Goal: Task Accomplishment & Management: Complete application form

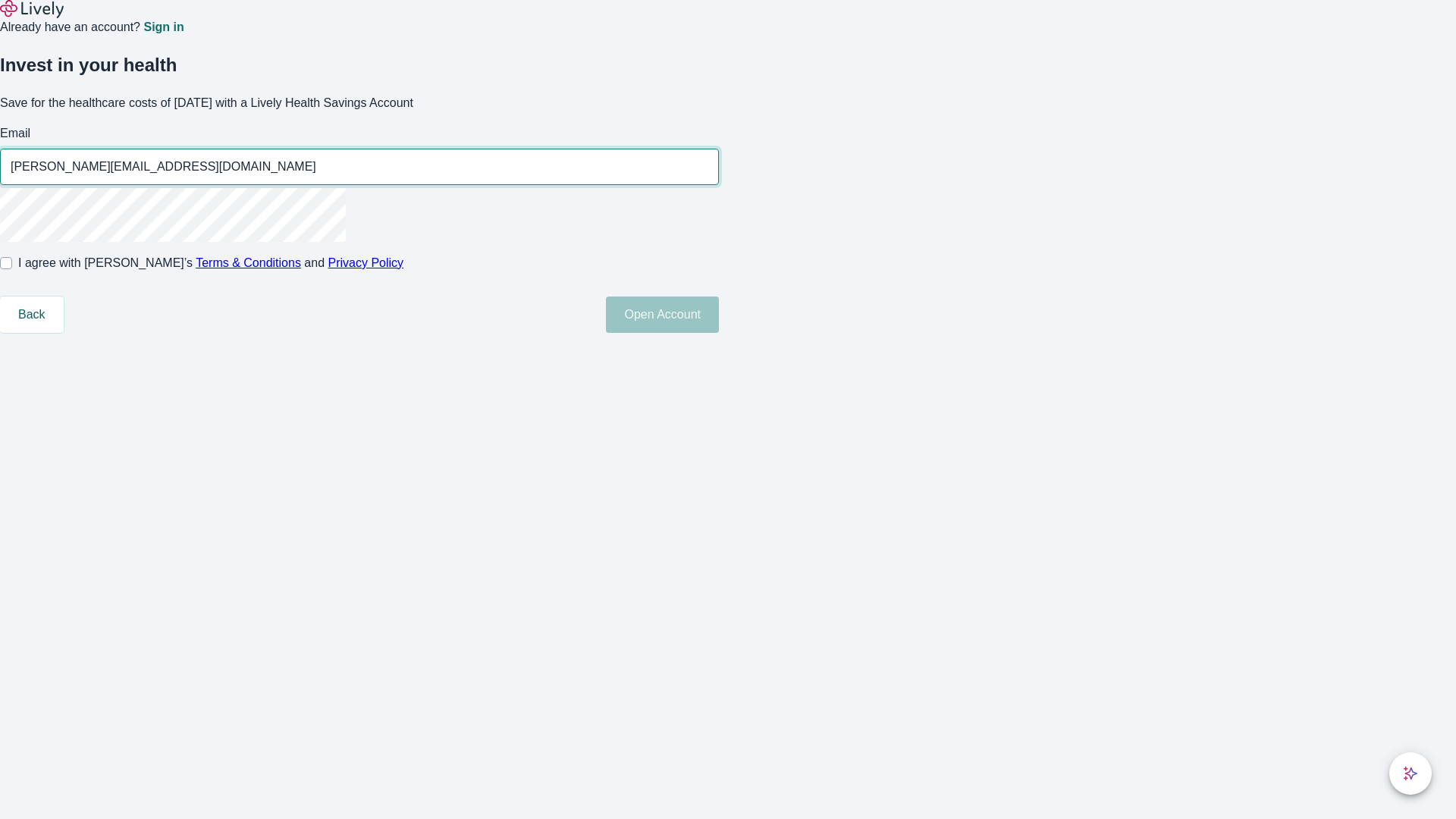
type input "[PERSON_NAME][EMAIL_ADDRESS][DOMAIN_NAME]"
click at [12, 269] on input "I agree with Lively’s Terms & Conditions and Privacy Policy" at bounding box center [6, 263] width 12 height 12
checkbox input "true"
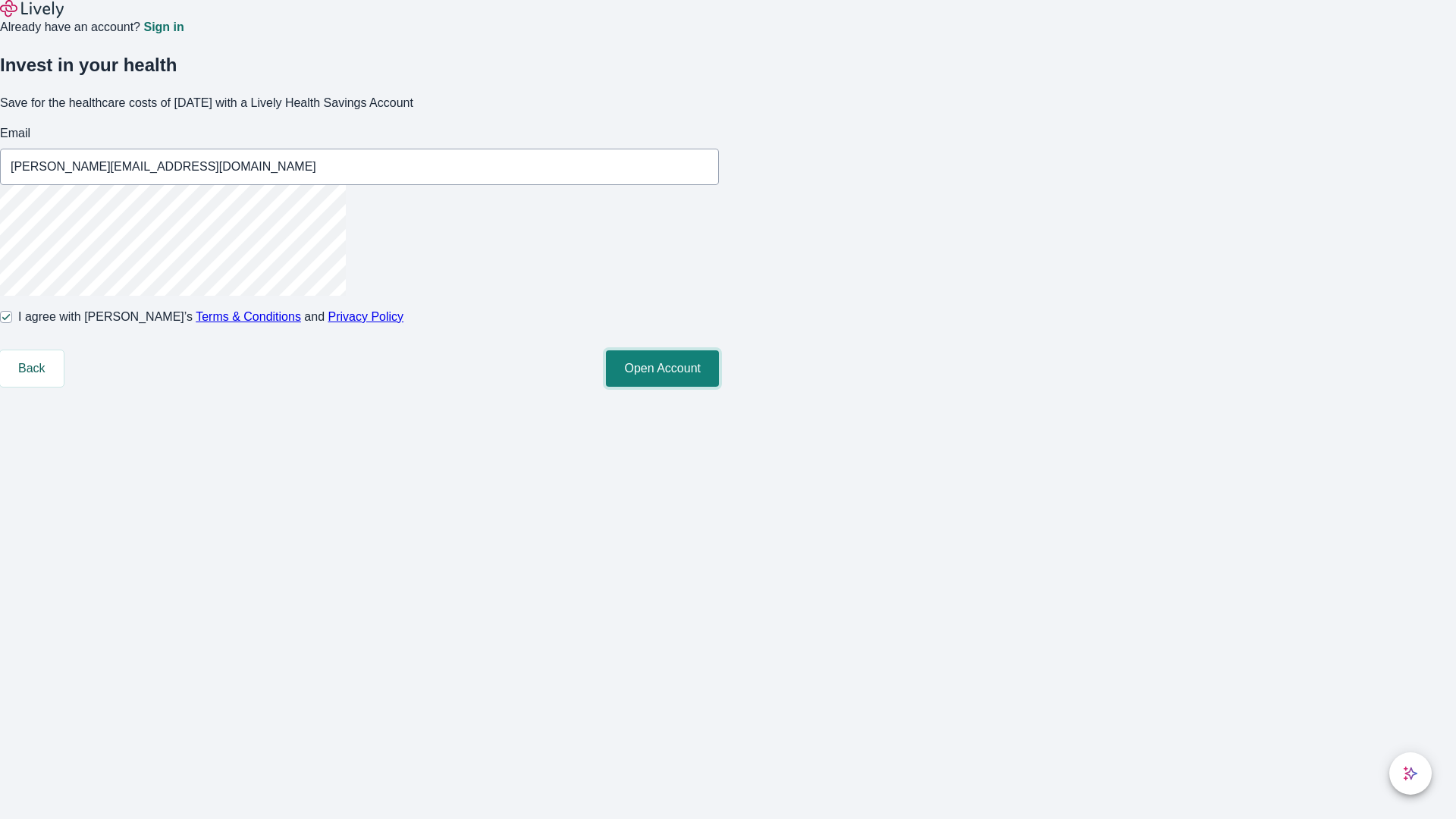
click at [719, 387] on button "Open Account" at bounding box center [662, 368] width 113 height 36
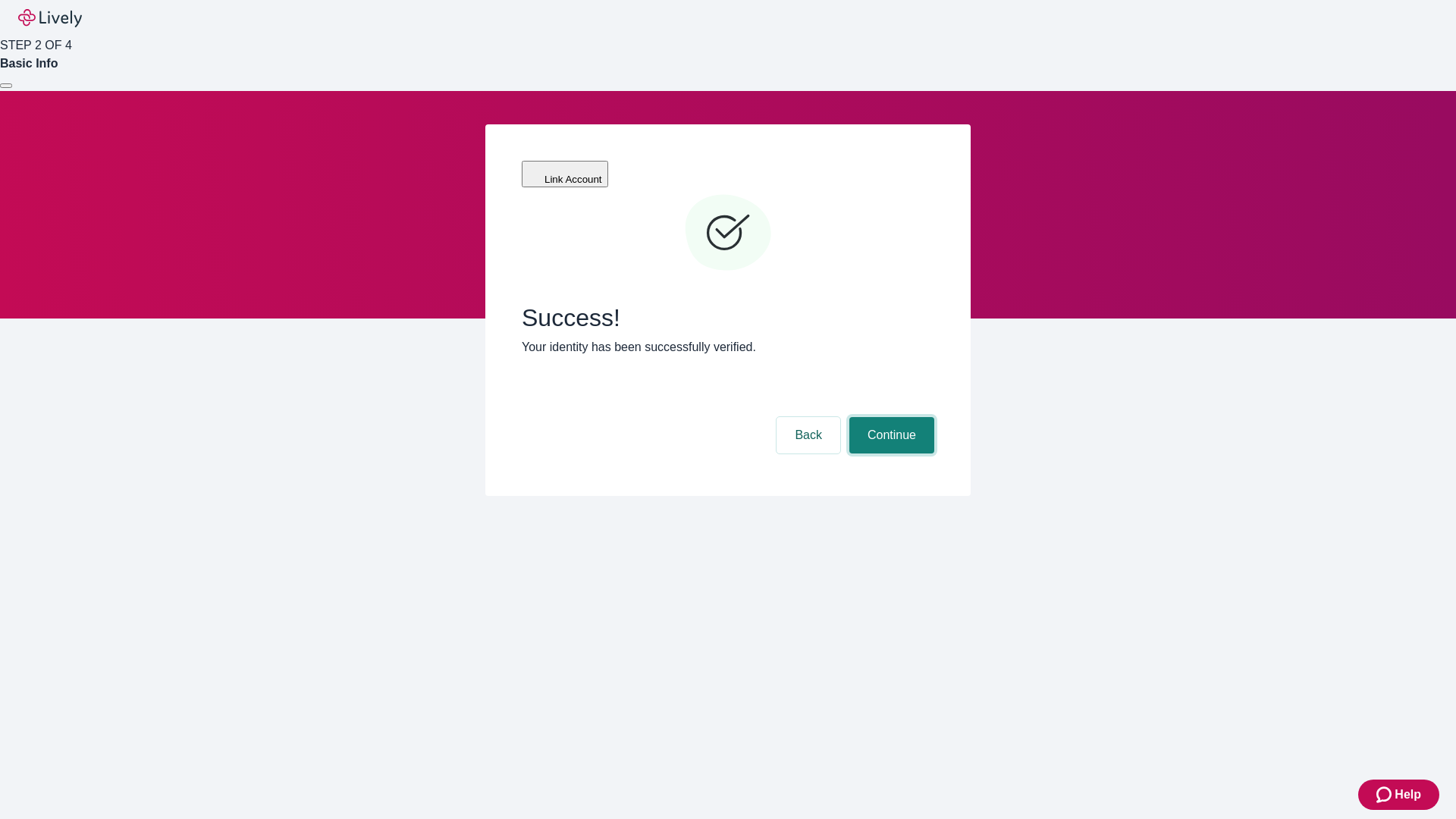
click at [889, 417] on button "Continue" at bounding box center [892, 435] width 85 height 36
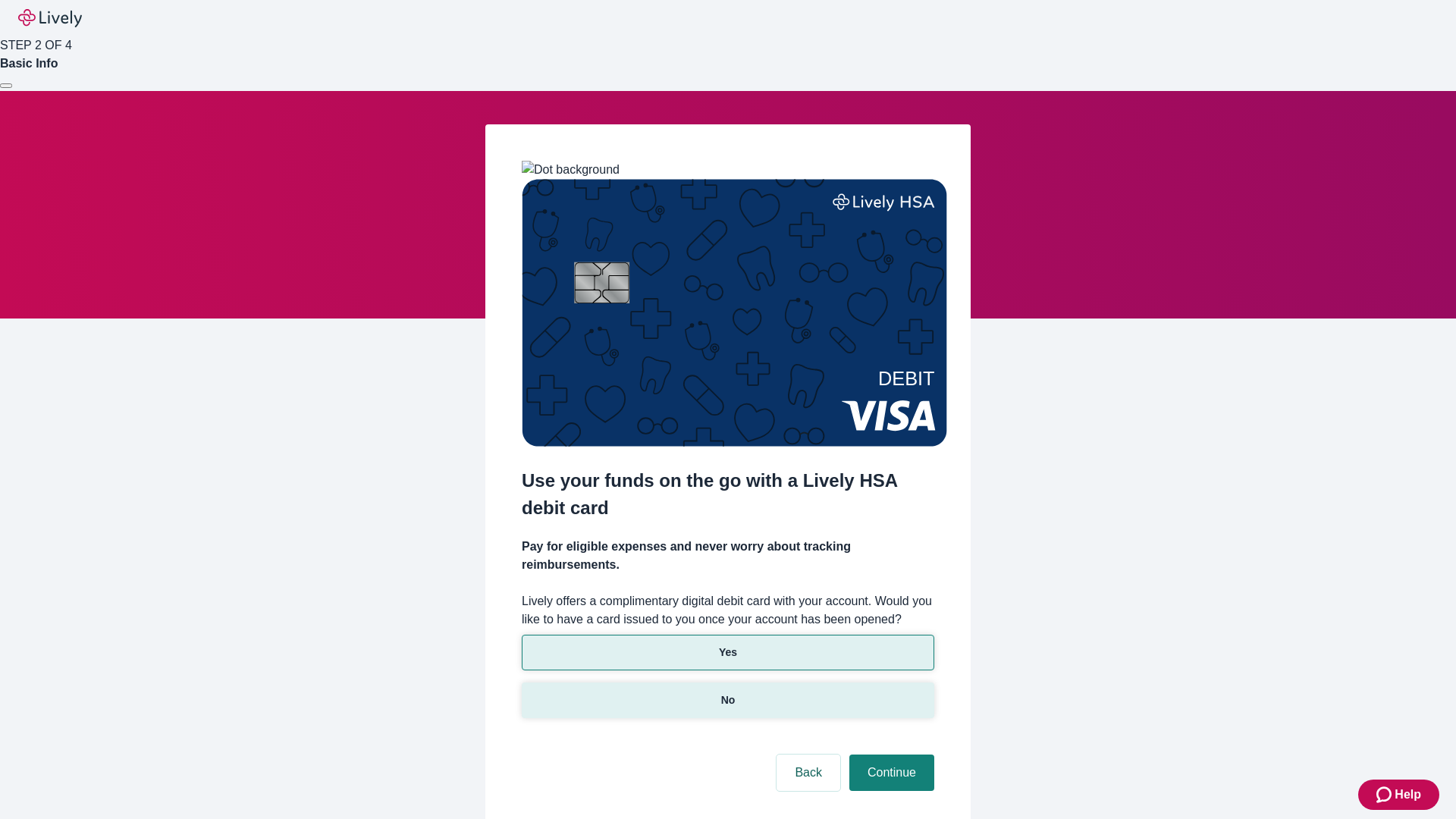
click at [728, 693] on p "No" at bounding box center [728, 700] width 15 height 16
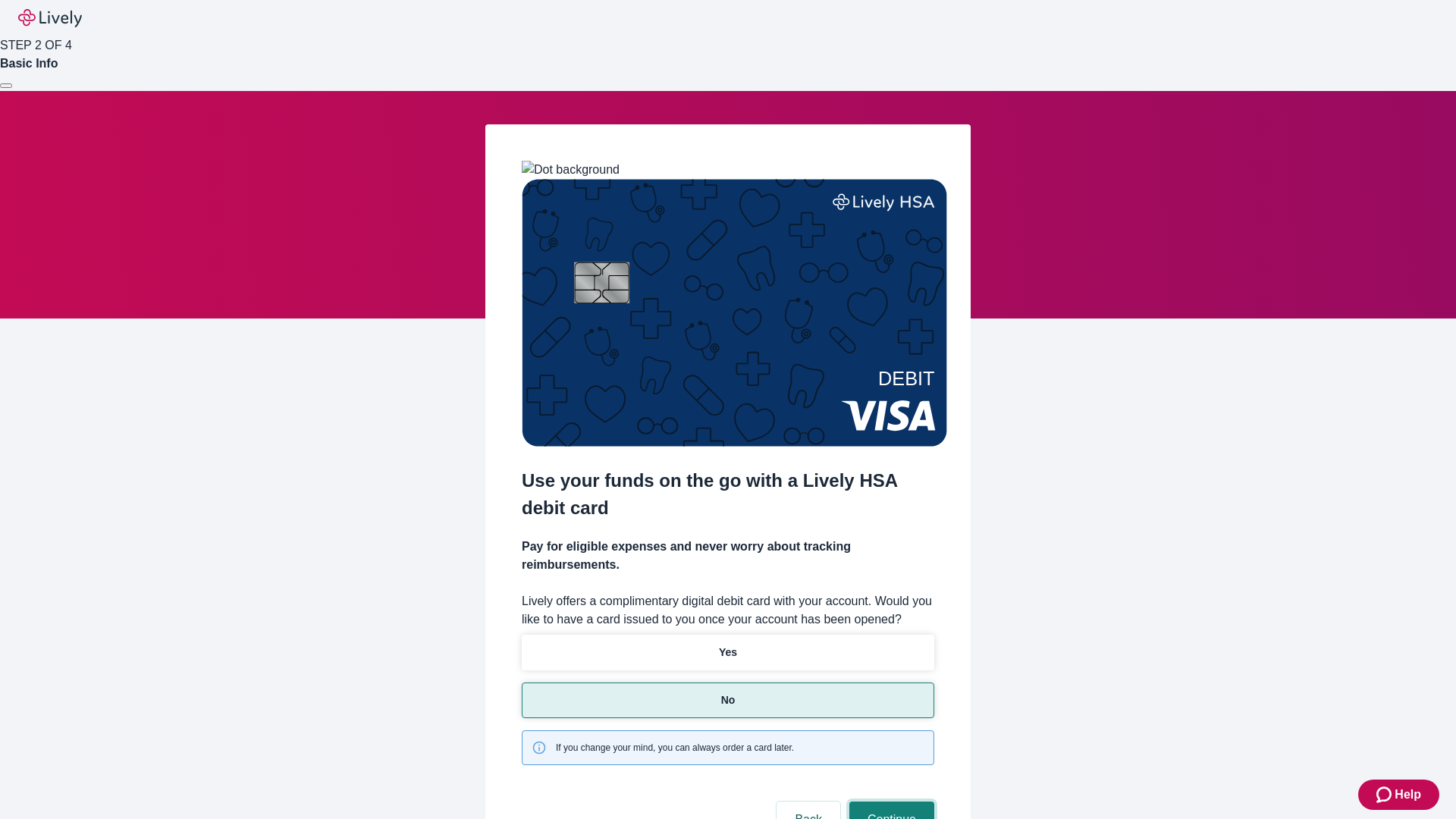
click at [889, 802] on button "Continue" at bounding box center [892, 820] width 85 height 36
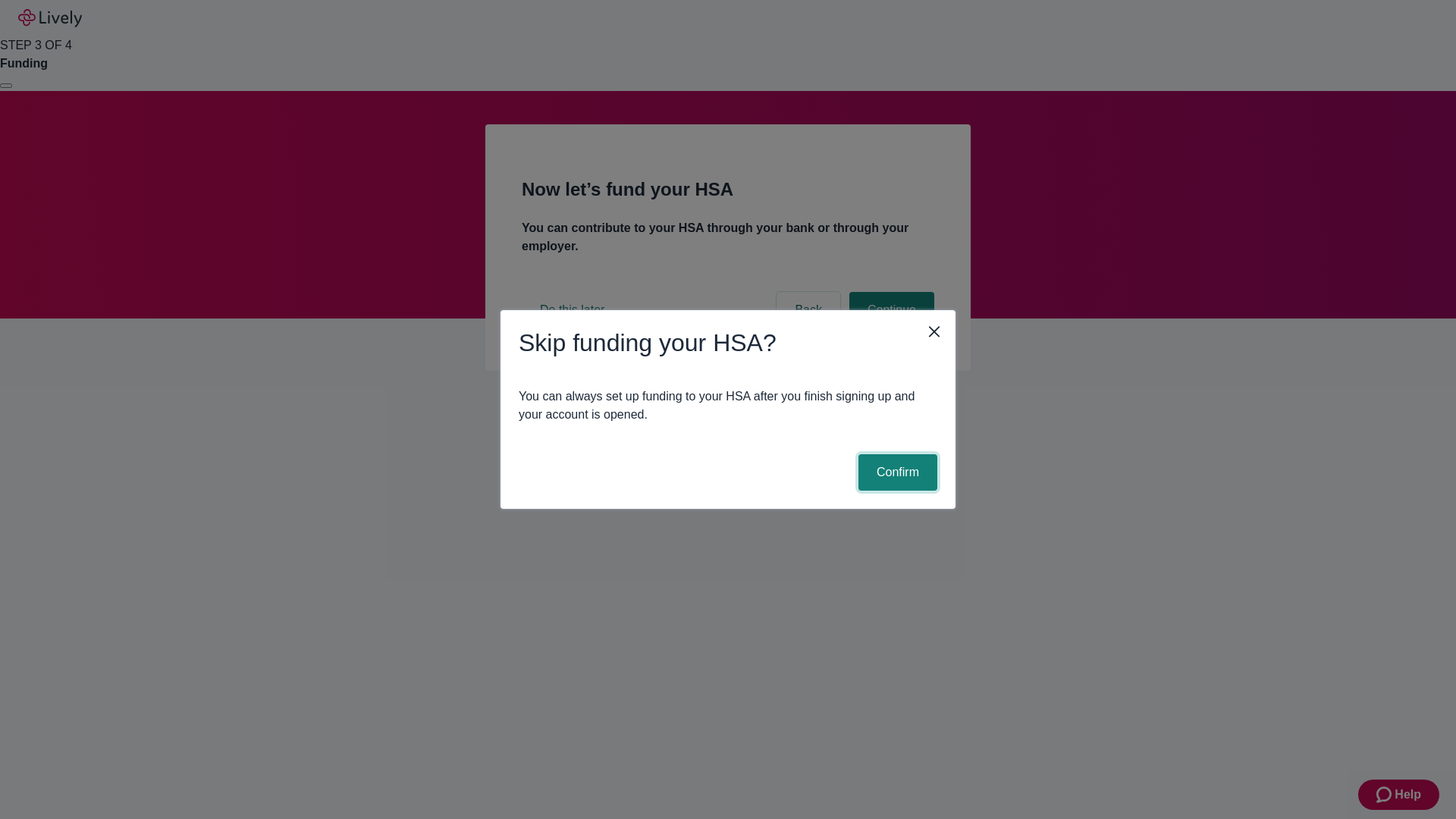
click at [895, 472] on button "Confirm" at bounding box center [898, 472] width 79 height 36
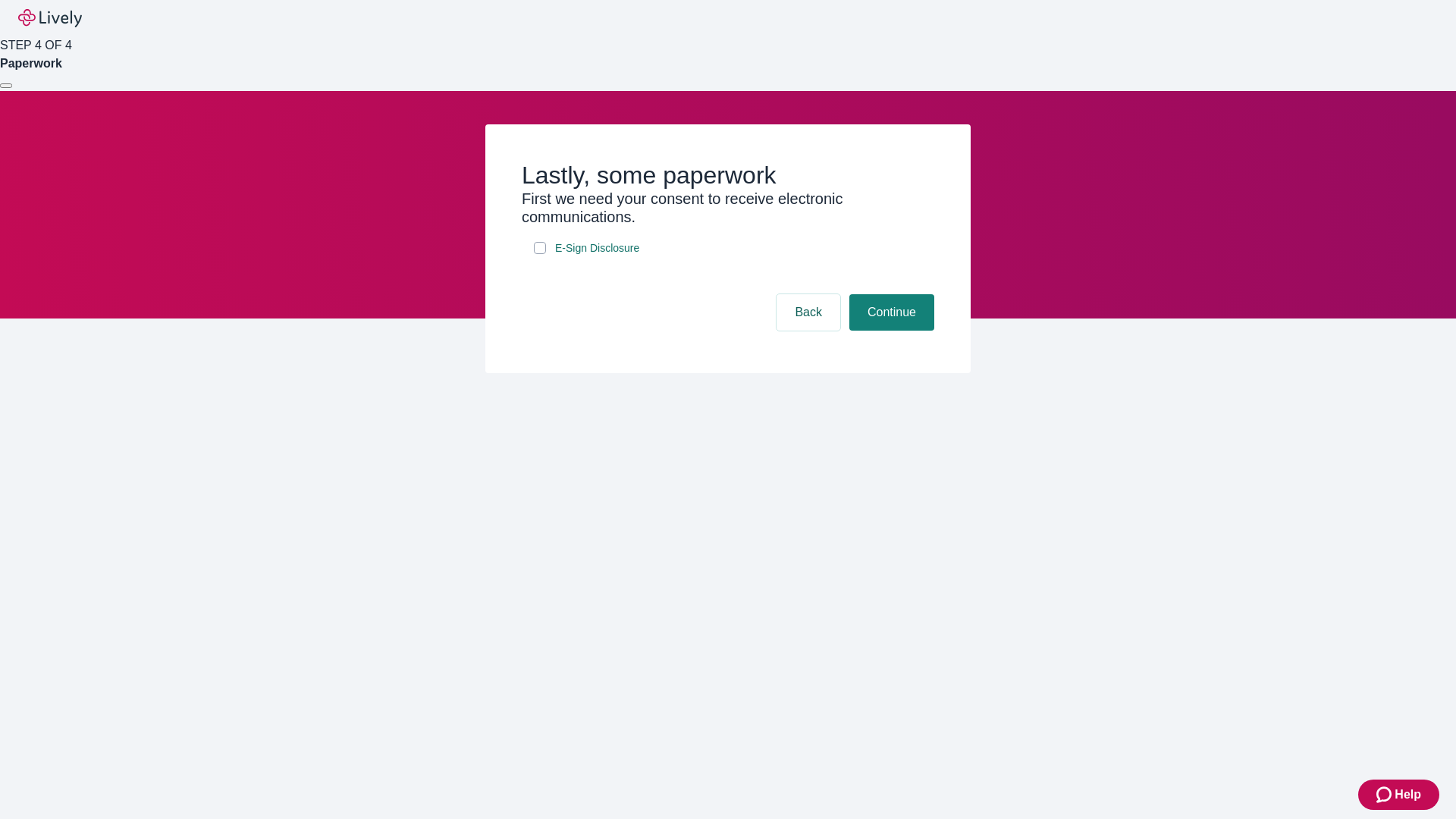
click at [540, 254] on input "E-Sign Disclosure" at bounding box center [540, 248] width 12 height 12
checkbox input "true"
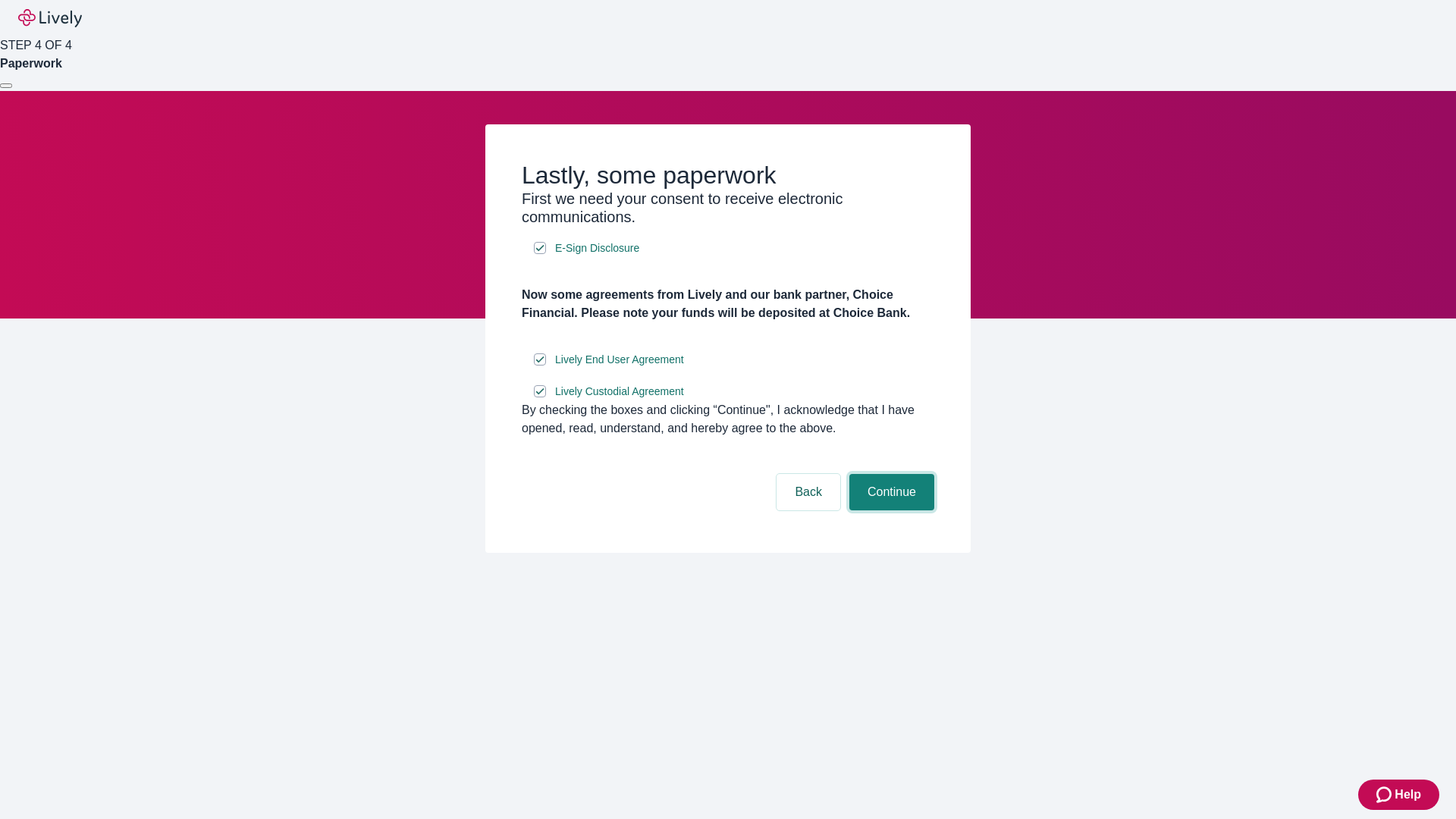
click at [889, 510] on button "Continue" at bounding box center [892, 492] width 85 height 36
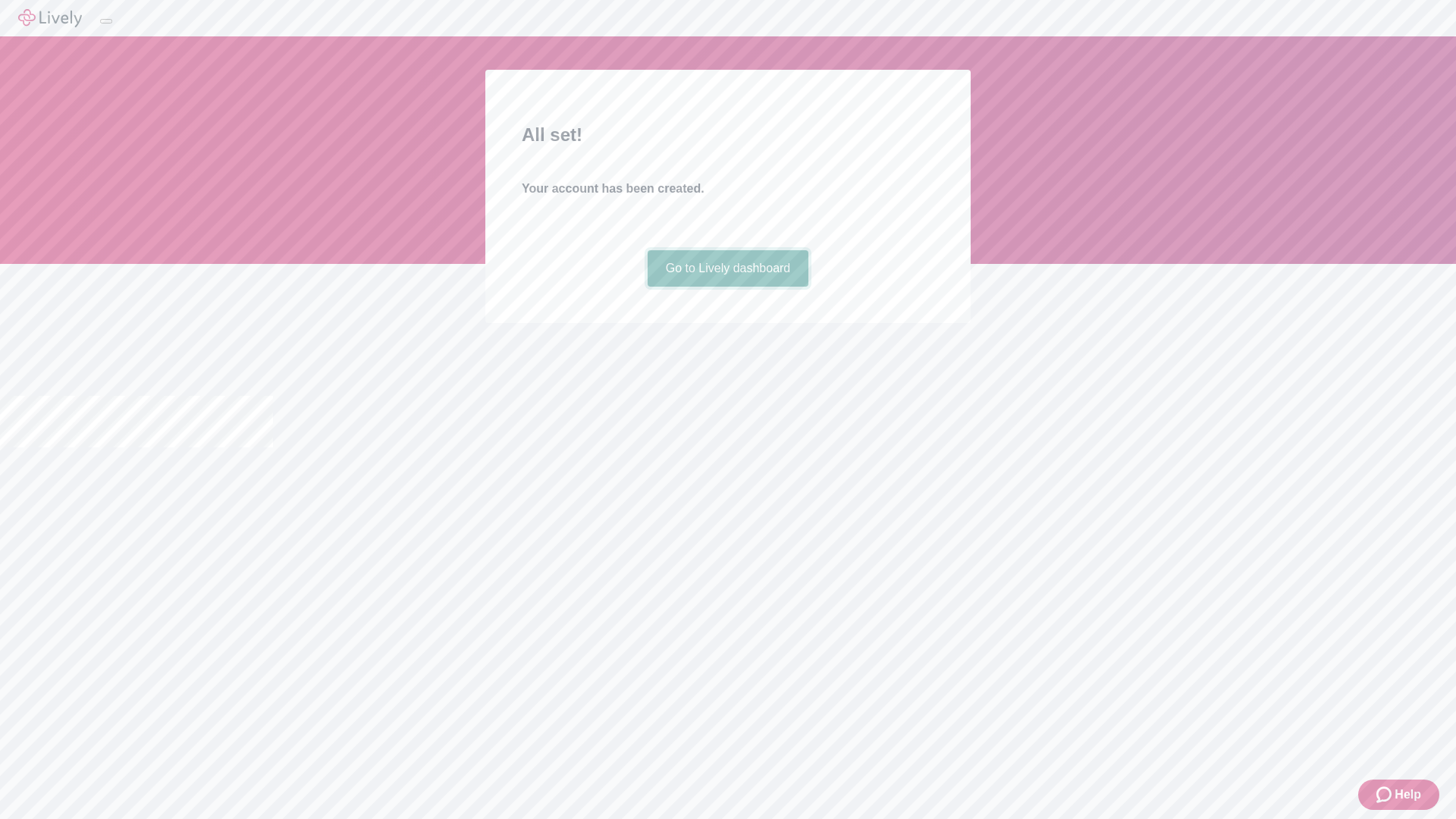
click at [728, 286] on link "Go to Lively dashboard" at bounding box center [728, 268] width 162 height 36
